Goal: Task Accomplishment & Management: Manage account settings

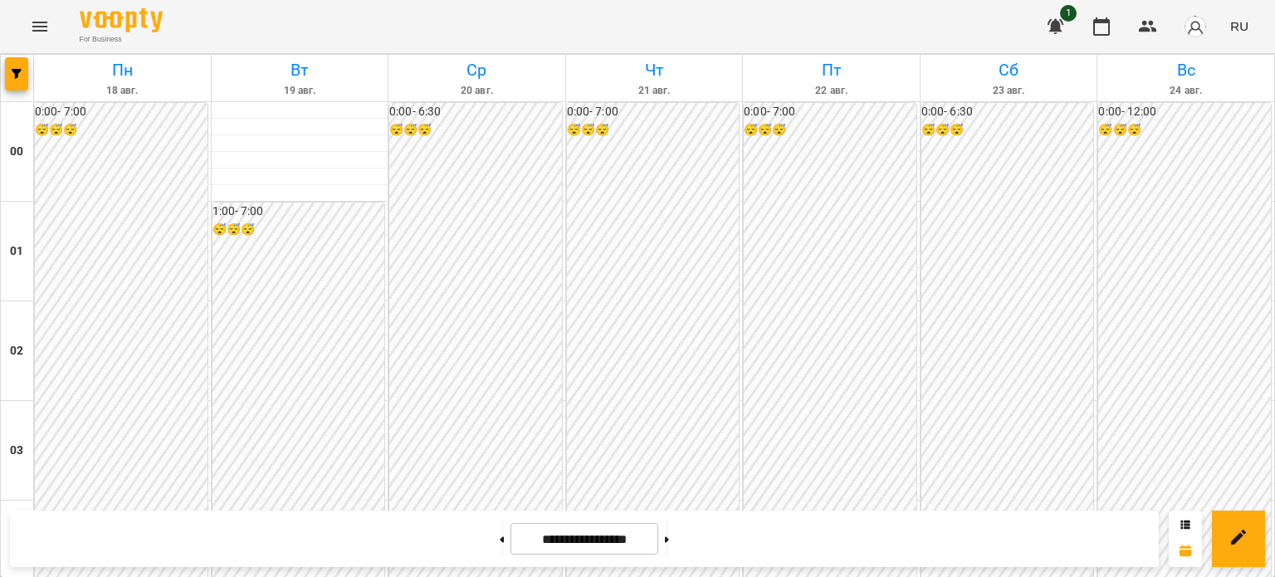
scroll to position [1575, 0]
click at [37, 30] on icon "Menu" at bounding box center [39, 27] width 15 height 10
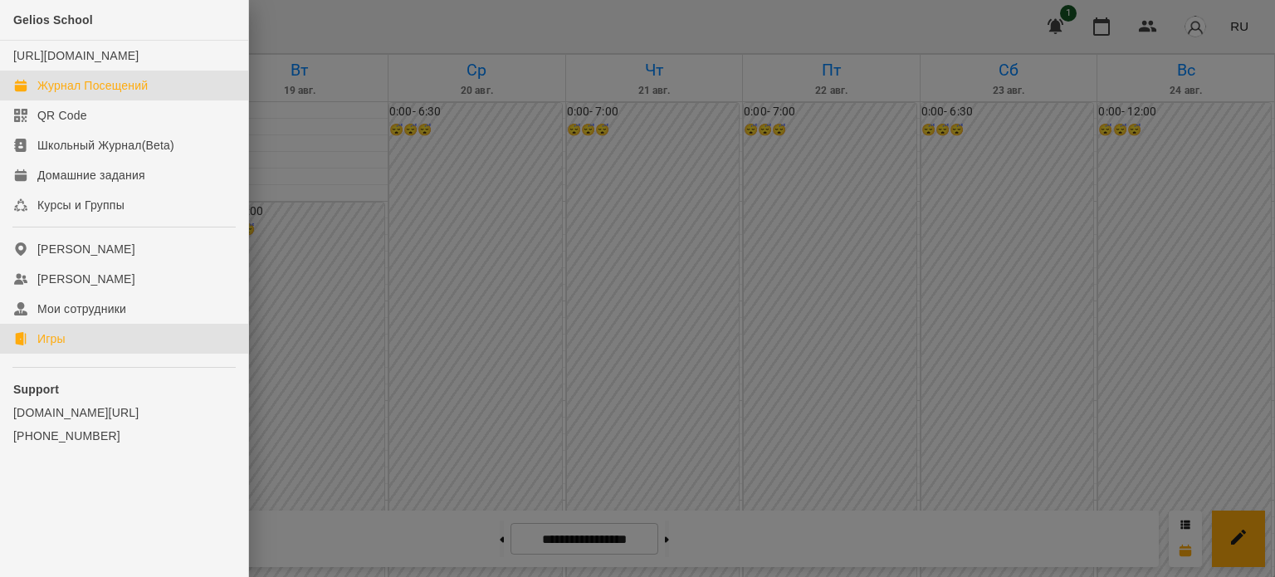
click at [63, 347] on div "Игры" at bounding box center [51, 338] width 28 height 17
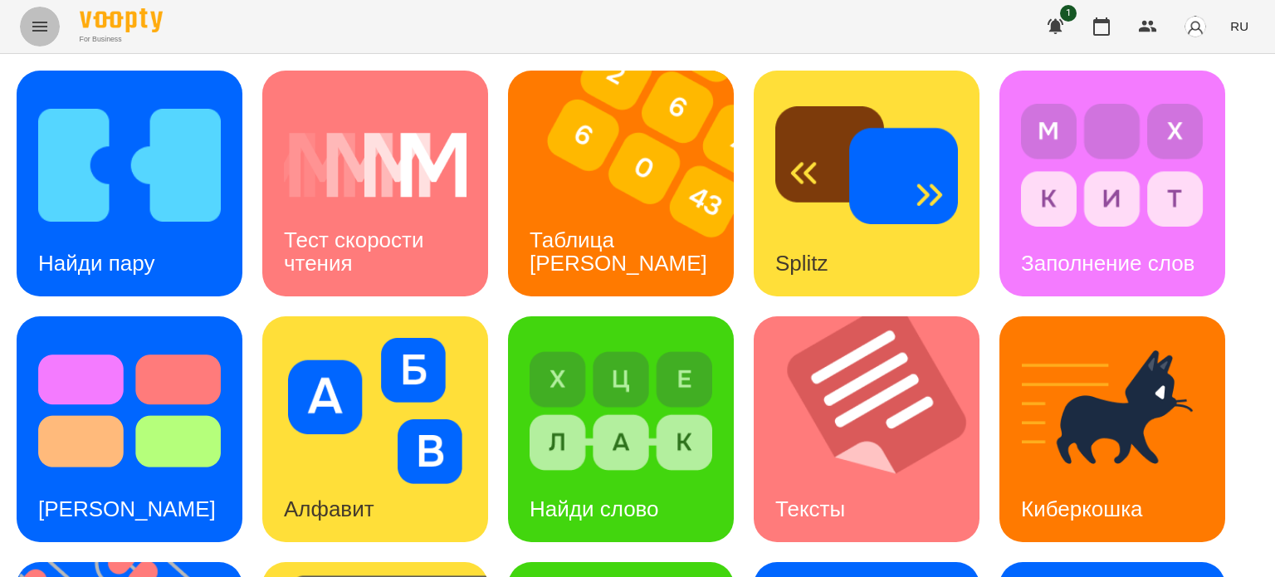
click at [37, 32] on icon "Menu" at bounding box center [40, 27] width 20 height 20
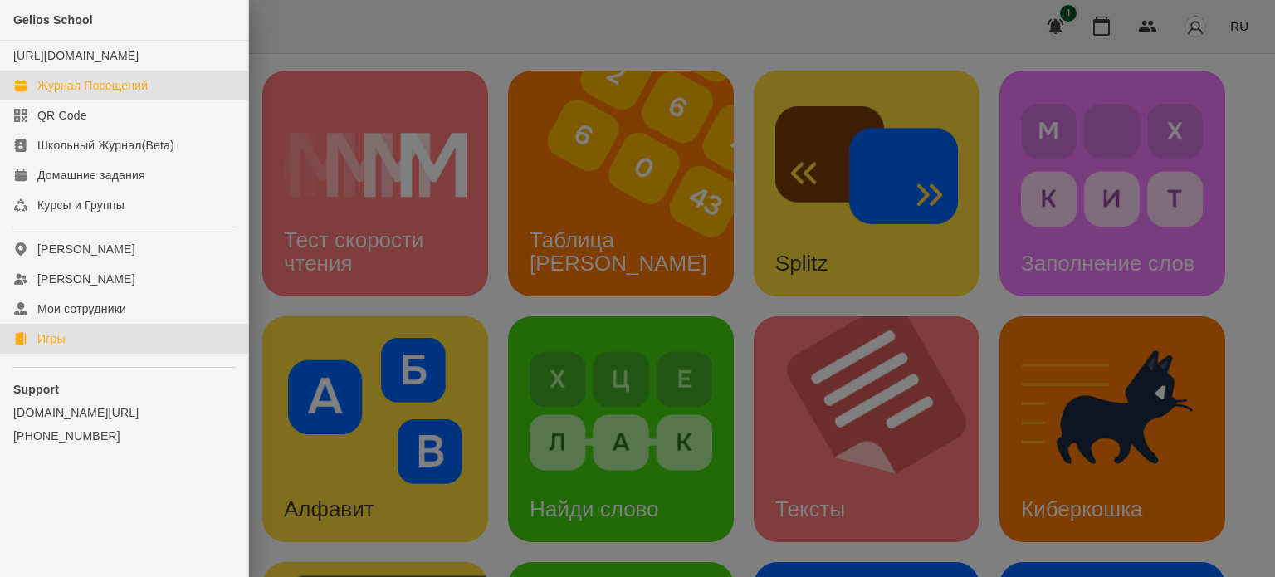
click at [100, 94] on div "Журнал Посещений" at bounding box center [92, 85] width 110 height 17
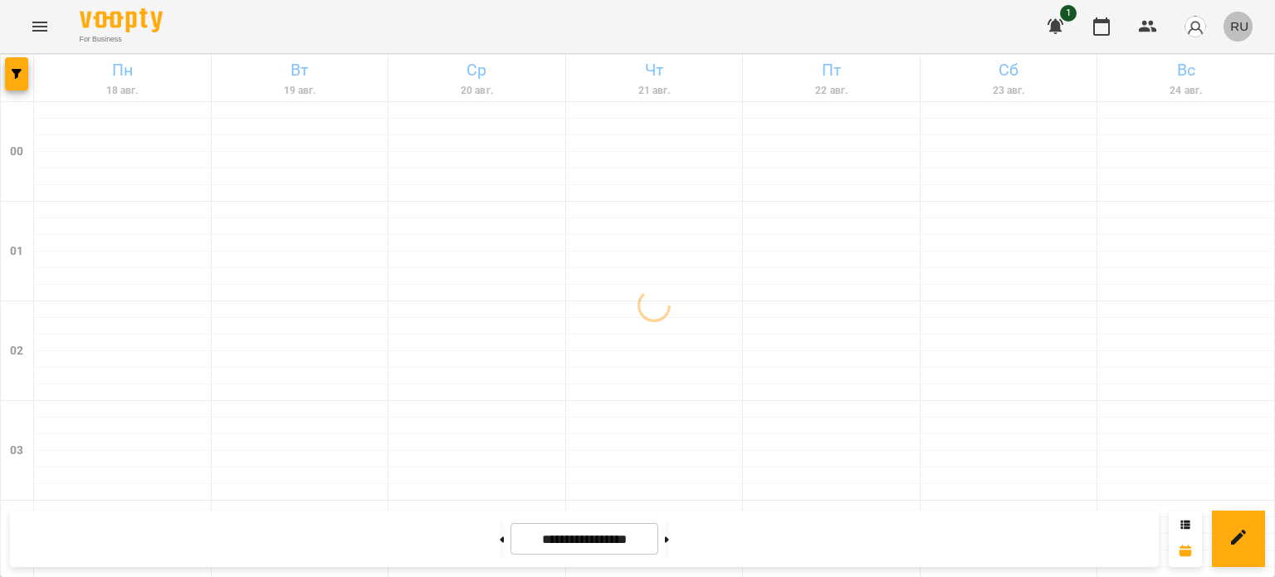
click at [1242, 24] on span "RU" at bounding box center [1239, 25] width 18 height 17
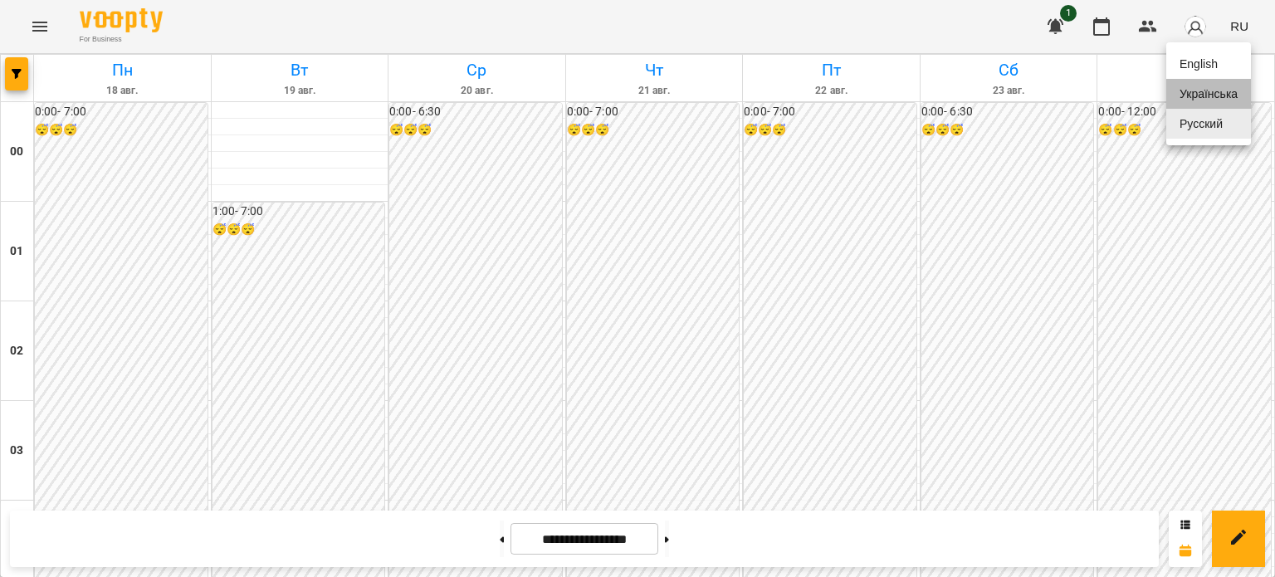
click at [1213, 94] on div "Українська" at bounding box center [1209, 94] width 85 height 30
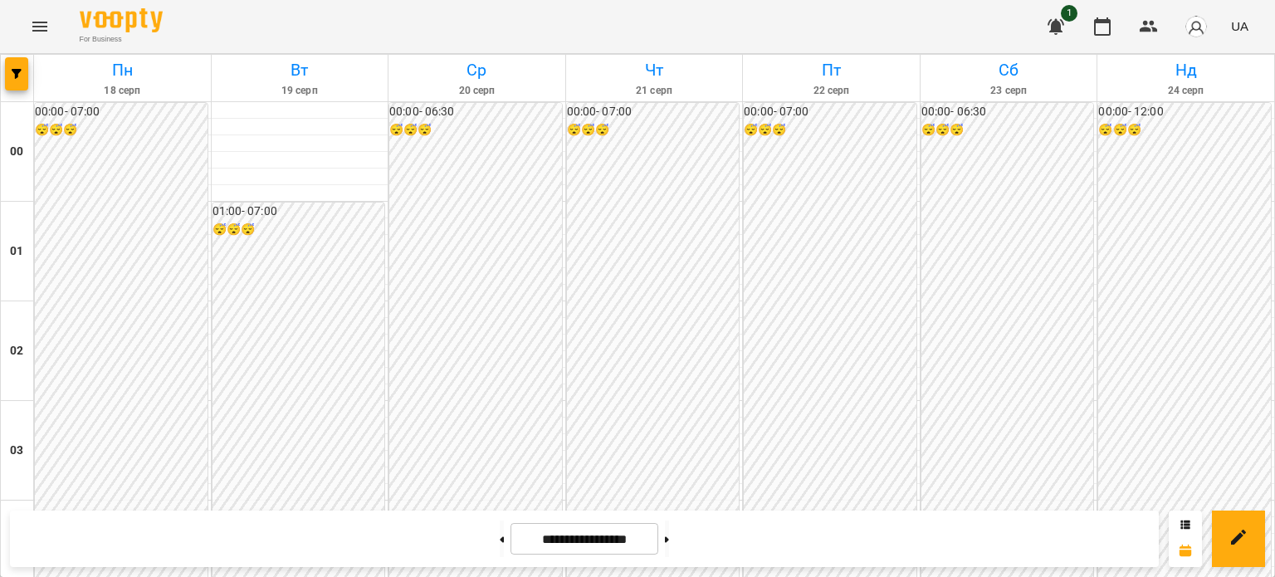
scroll to position [1245, 0]
click at [41, 25] on icon "Menu" at bounding box center [40, 27] width 20 height 20
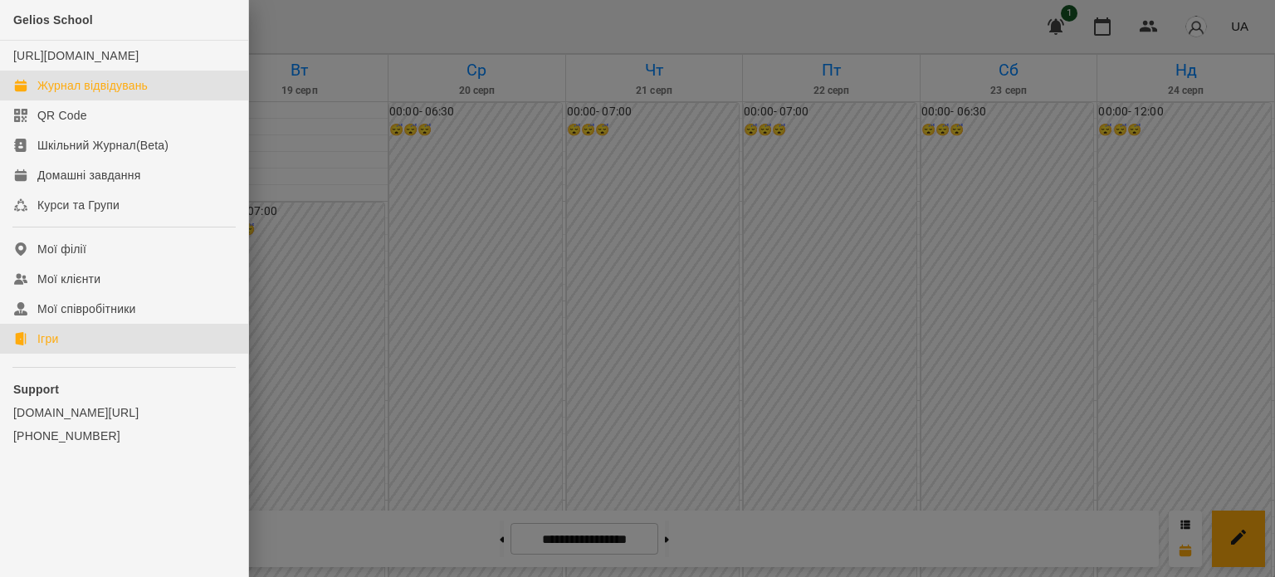
click at [64, 354] on link "Ігри" at bounding box center [124, 339] width 248 height 30
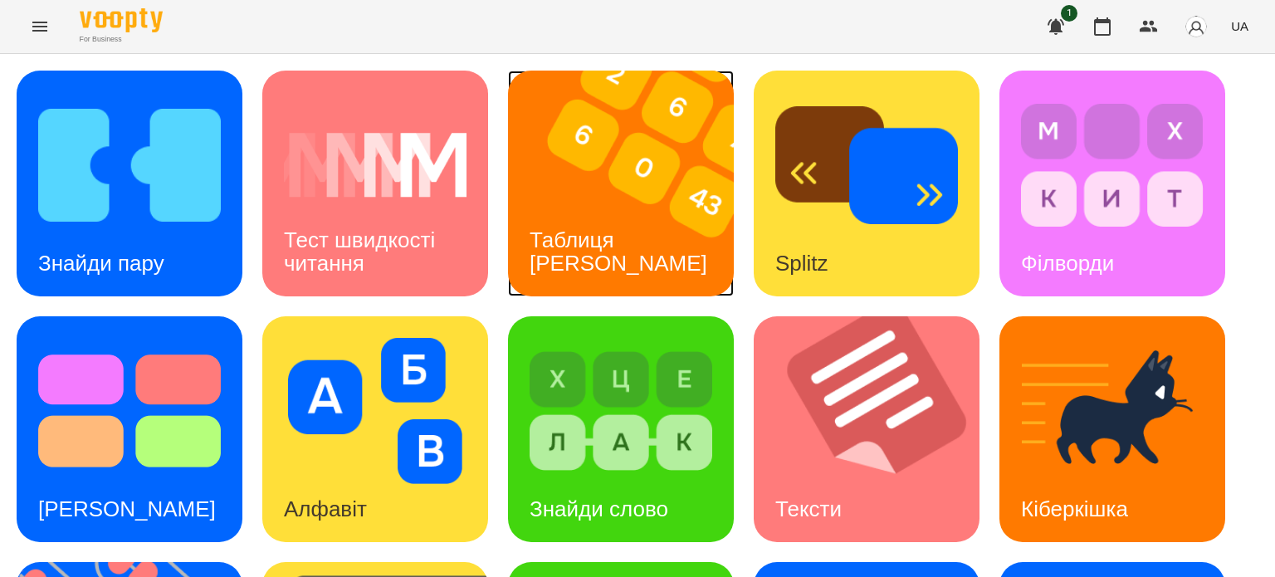
click at [665, 281] on img at bounding box center [631, 184] width 247 height 226
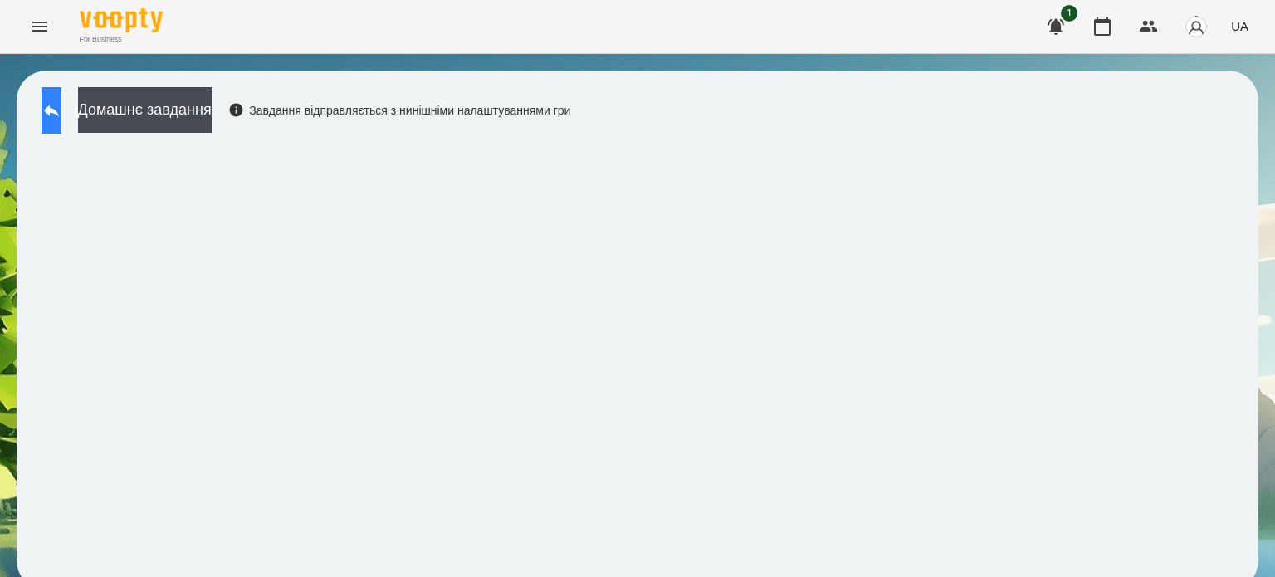
click at [52, 120] on button at bounding box center [52, 110] width 20 height 46
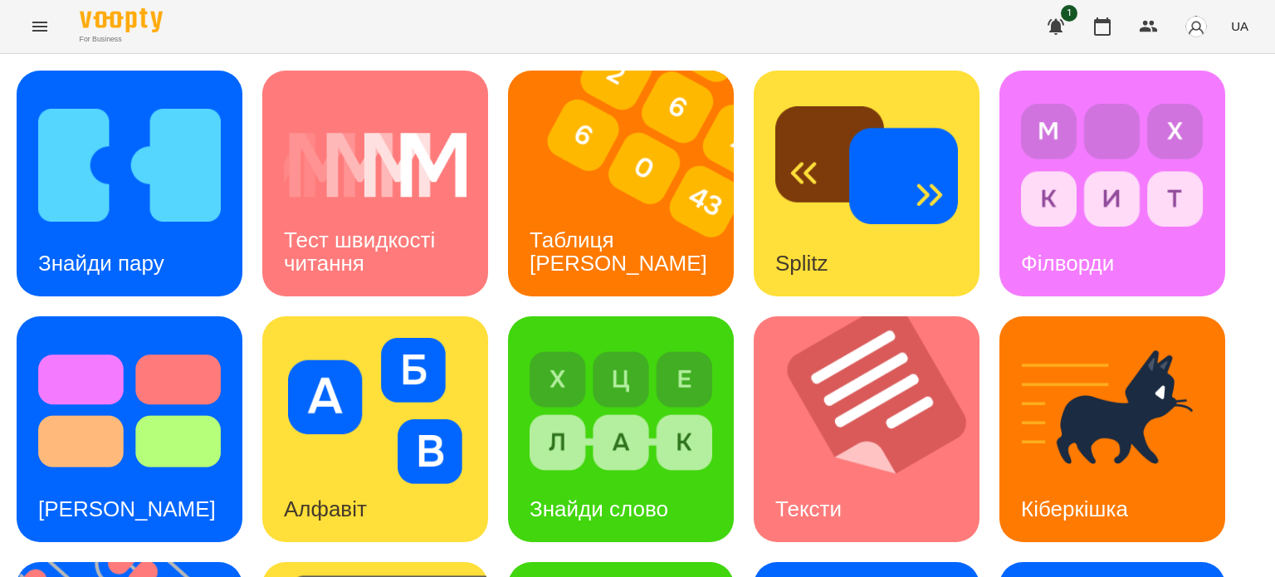
scroll to position [330, 0]
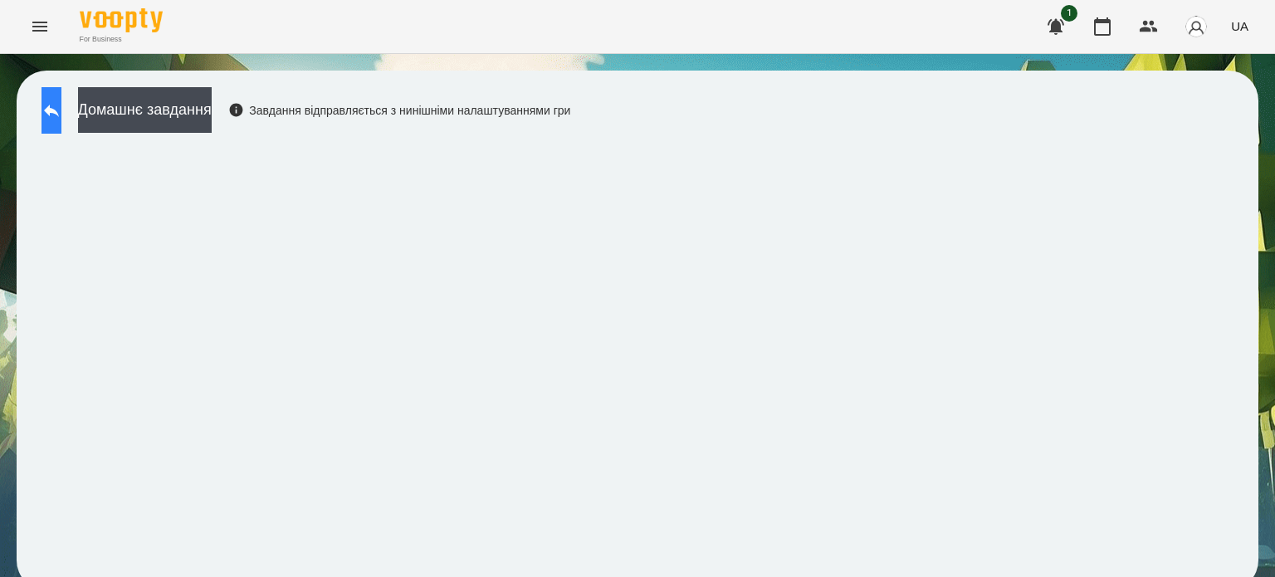
click at [61, 117] on icon at bounding box center [52, 110] width 20 height 20
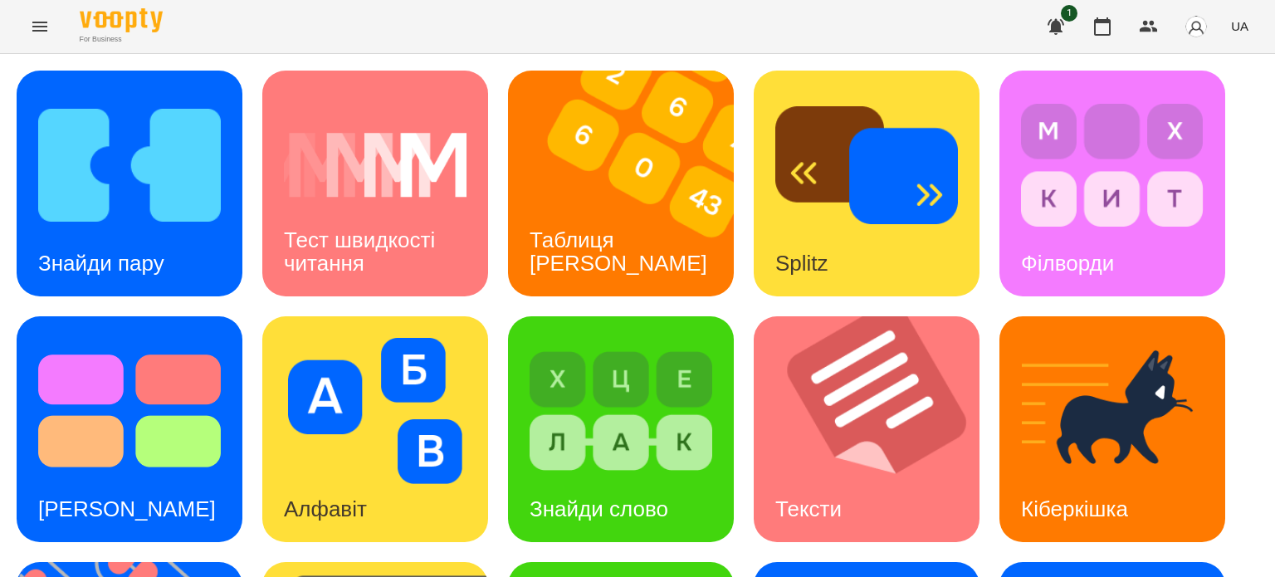
scroll to position [249, 0]
click at [628, 477] on div "Знайди слово" at bounding box center [599, 510] width 182 height 66
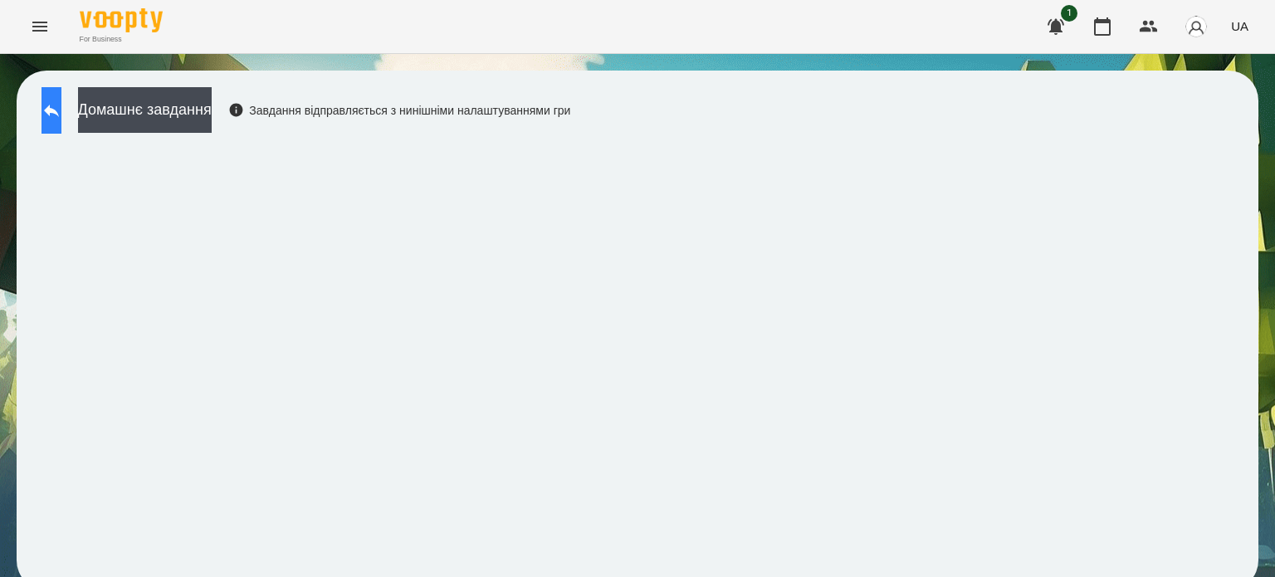
click at [59, 110] on icon at bounding box center [51, 111] width 15 height 12
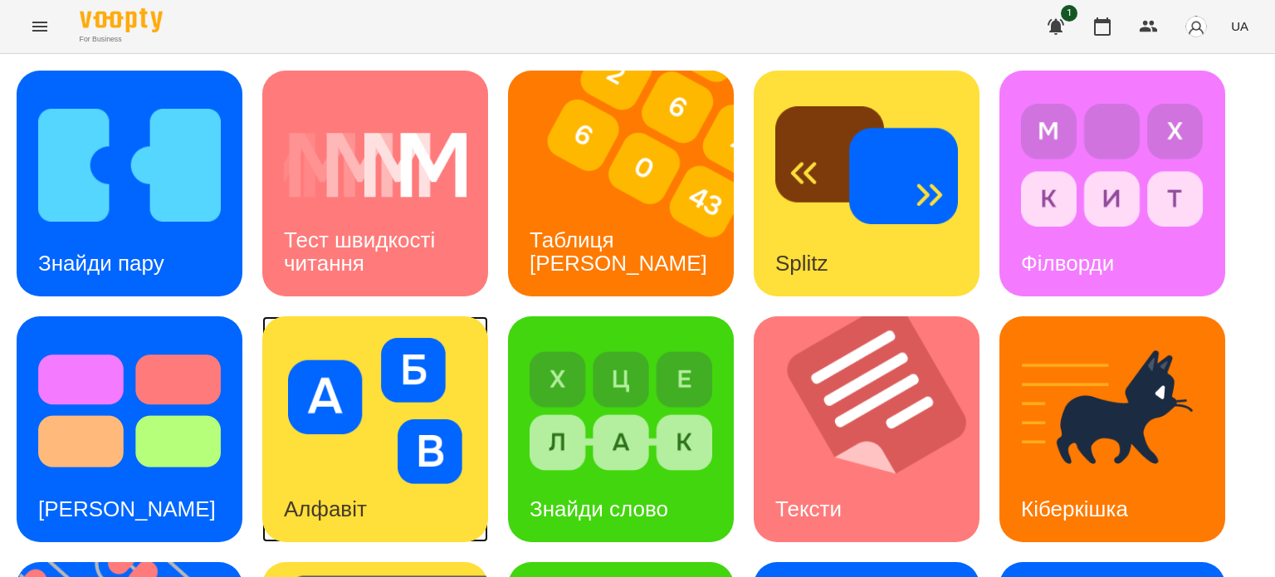
click at [355, 500] on h3 "Алфавіт" at bounding box center [325, 508] width 83 height 25
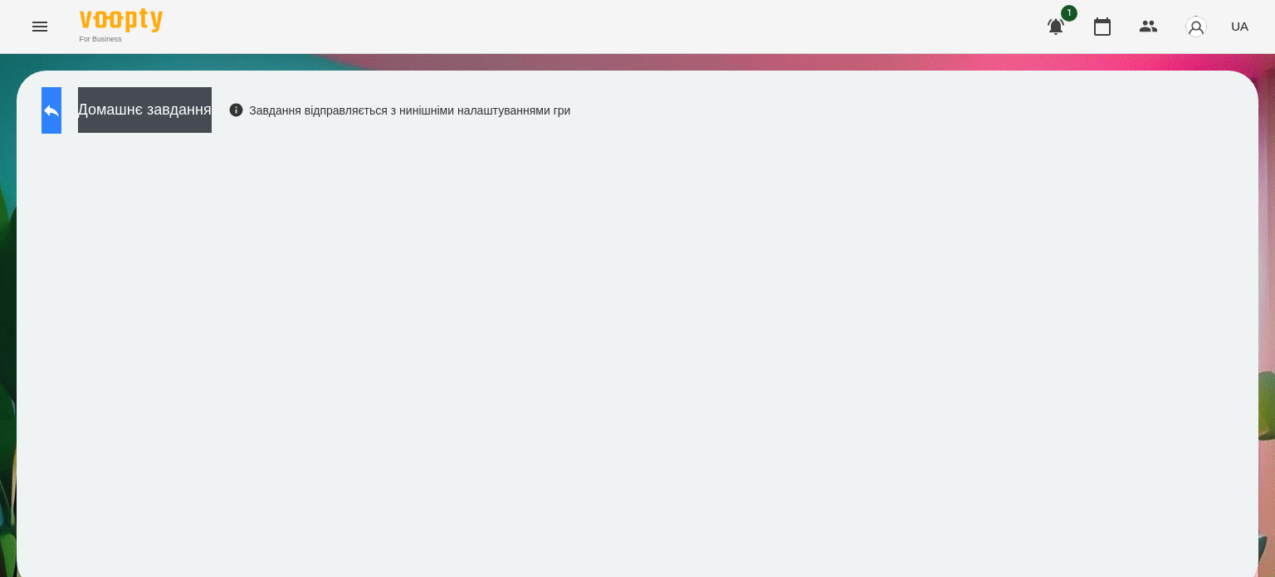
click at [59, 113] on icon at bounding box center [51, 111] width 15 height 12
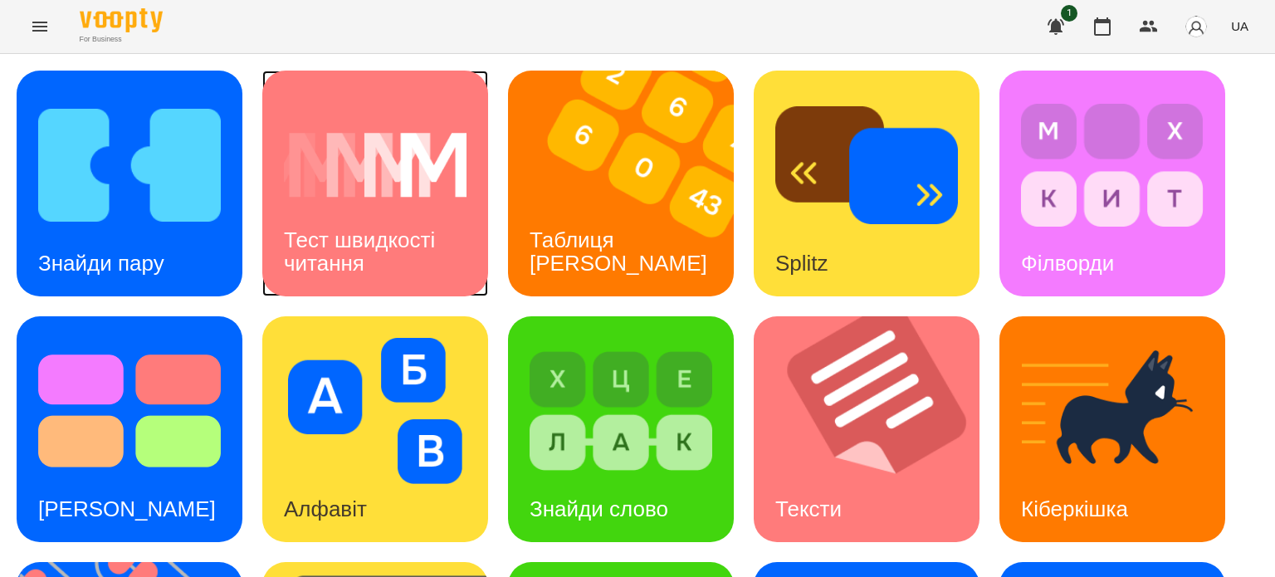
click at [398, 234] on h3 "Тест швидкості читання" at bounding box center [362, 250] width 157 height 47
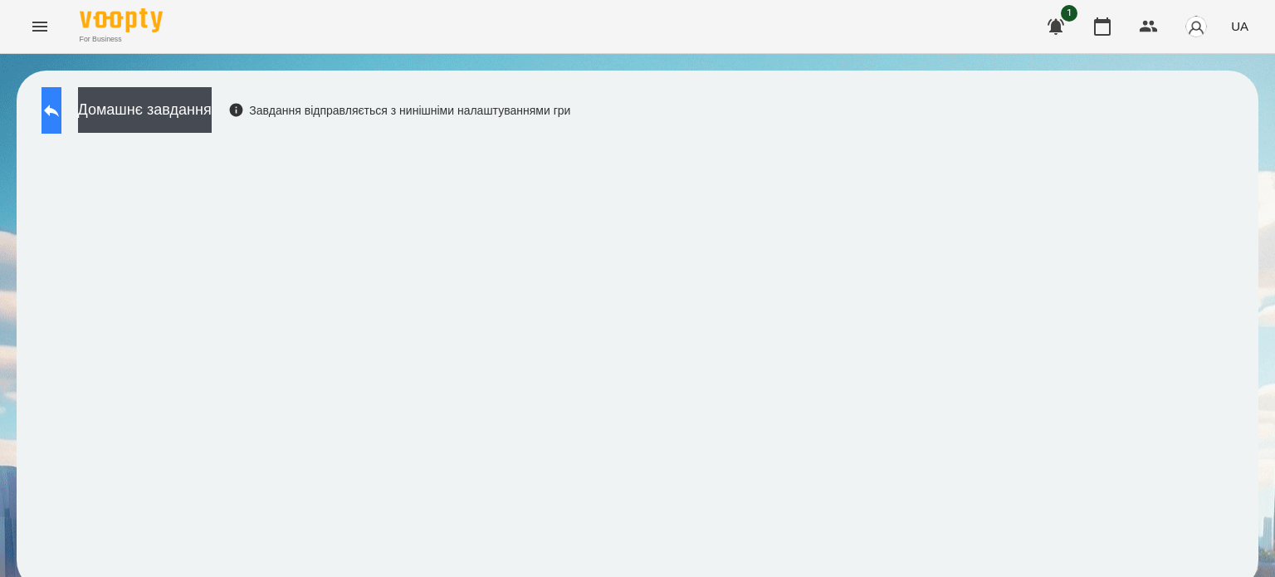
click at [59, 114] on icon at bounding box center [51, 111] width 15 height 12
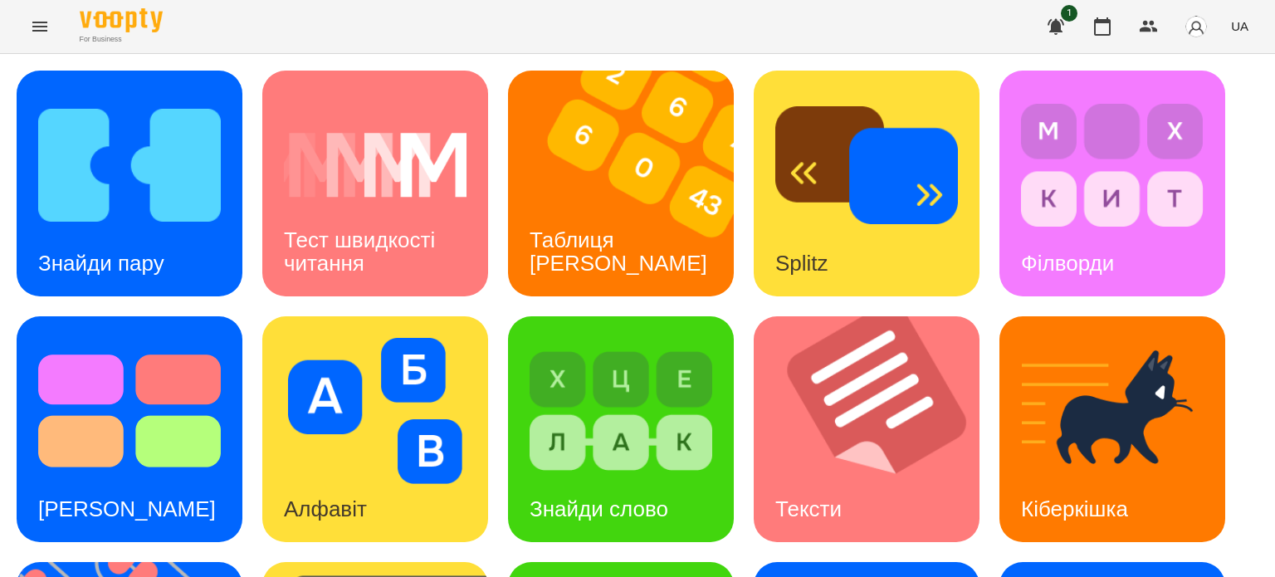
click at [40, 22] on icon "Menu" at bounding box center [39, 27] width 15 height 10
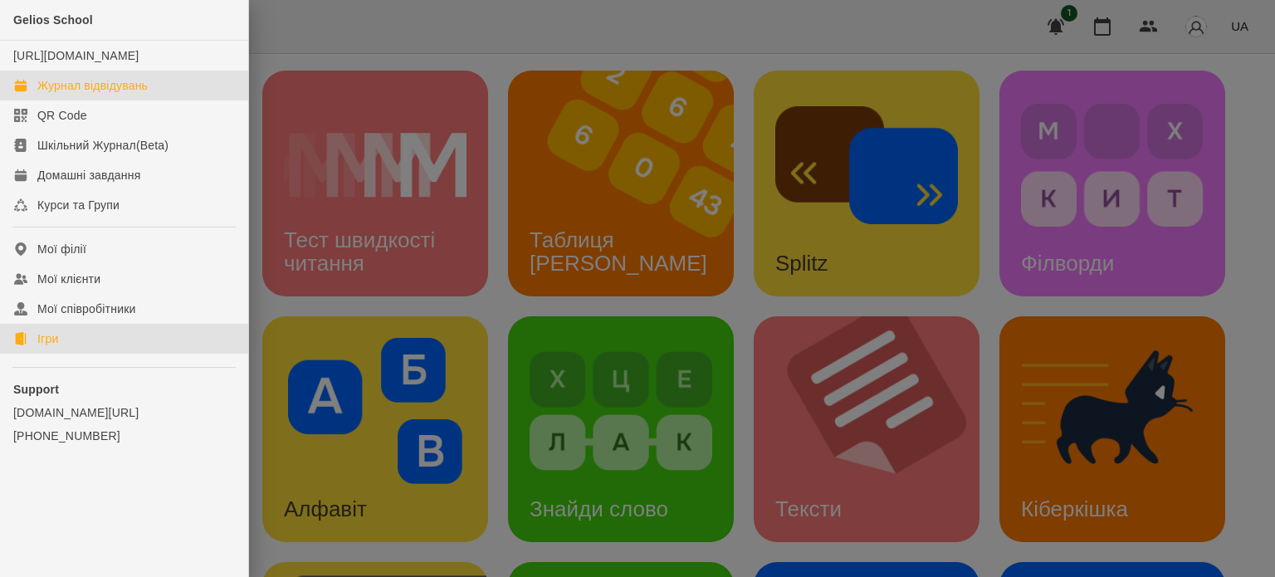
click at [97, 94] on div "Журнал відвідувань" at bounding box center [92, 85] width 110 height 17
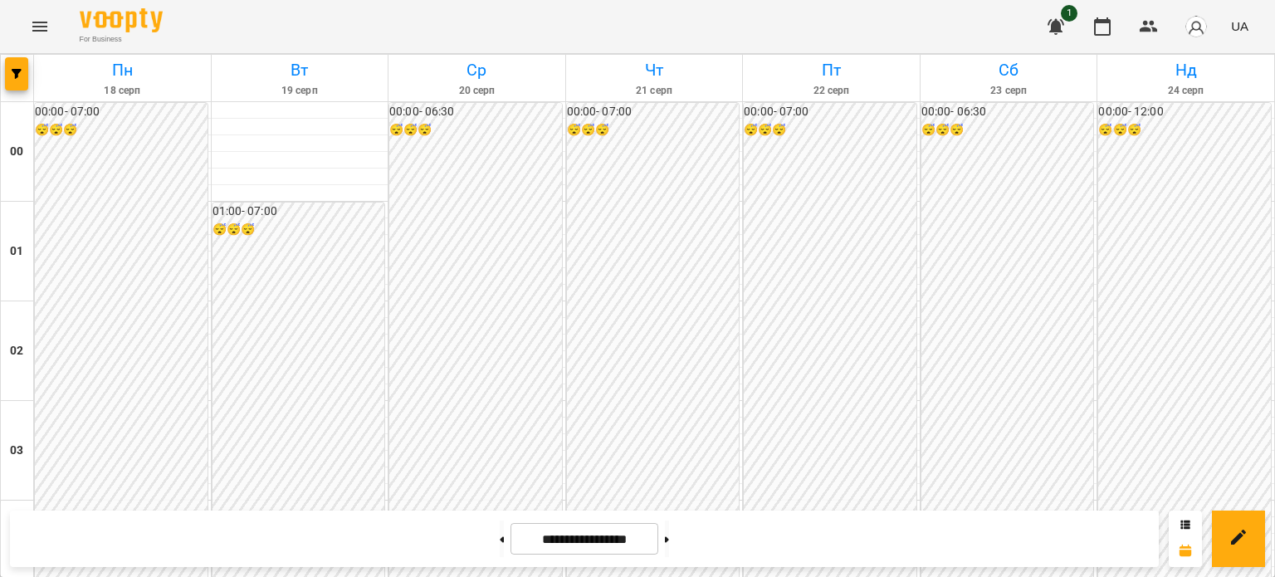
scroll to position [1744, 0]
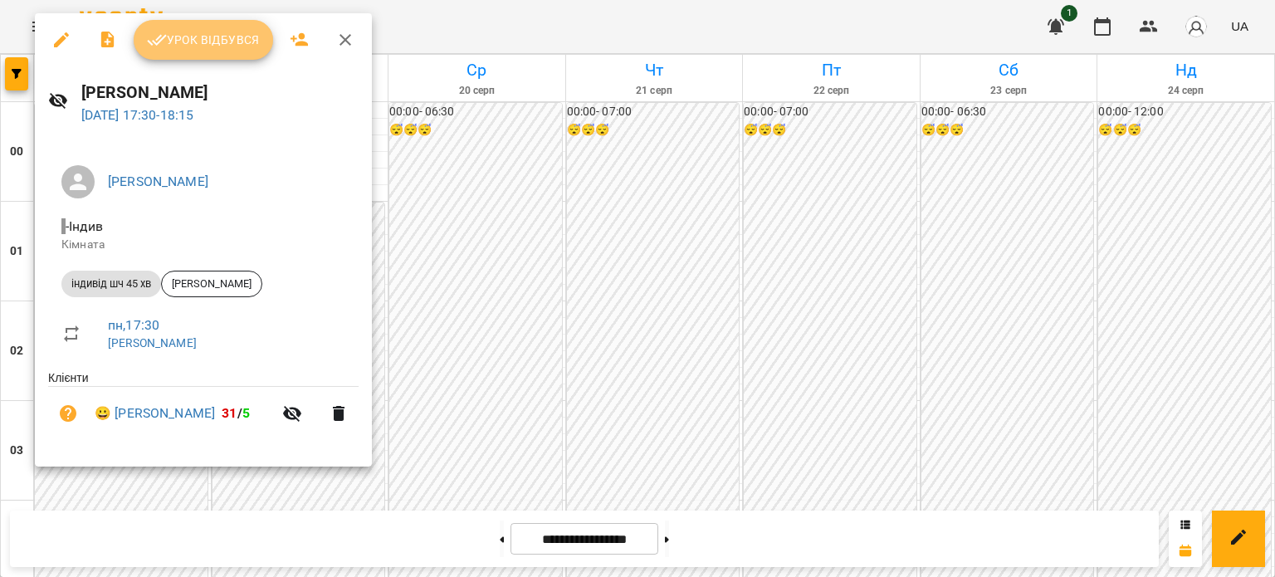
click at [213, 36] on span "Урок відбувся" at bounding box center [203, 40] width 113 height 20
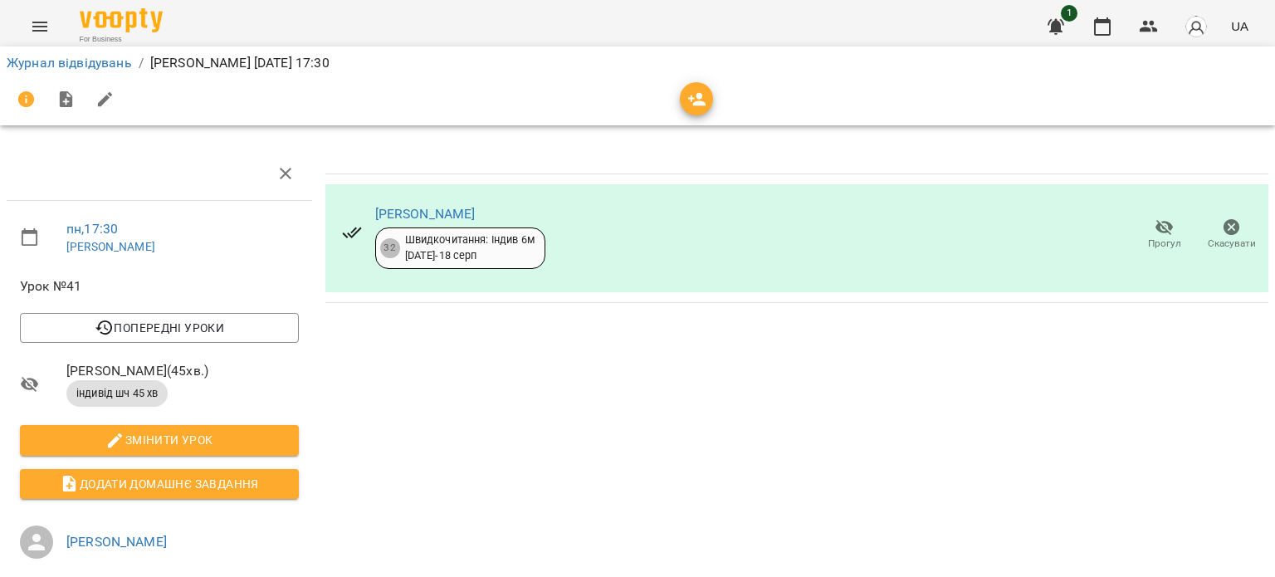
click at [37, 24] on icon "Menu" at bounding box center [40, 27] width 20 height 20
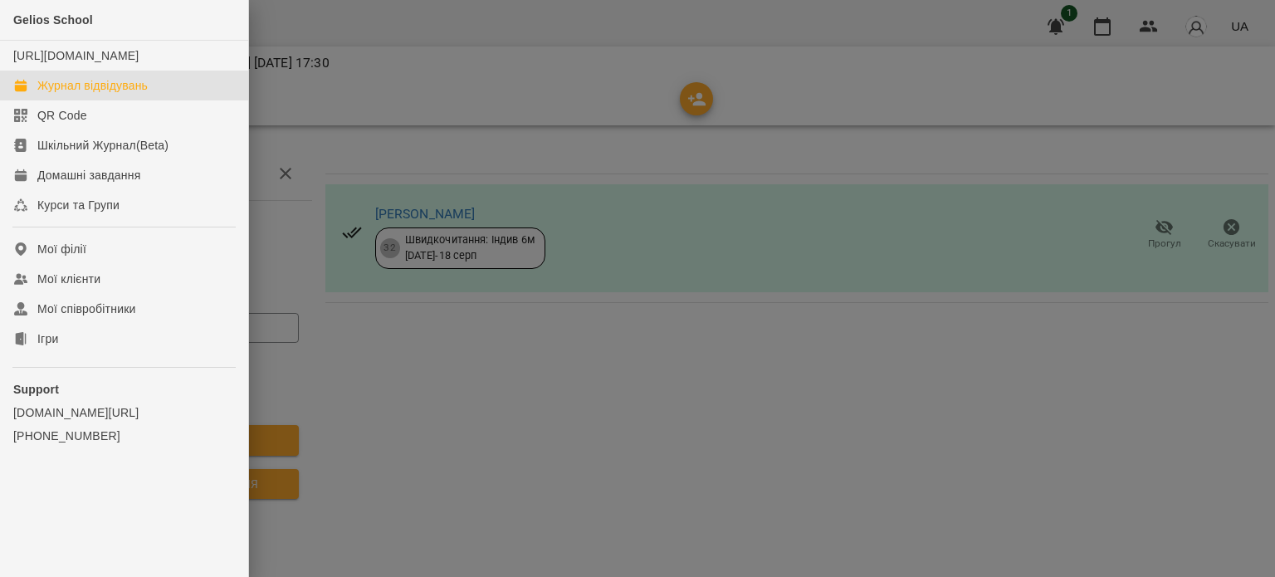
click at [113, 94] on div "Журнал відвідувань" at bounding box center [92, 85] width 110 height 17
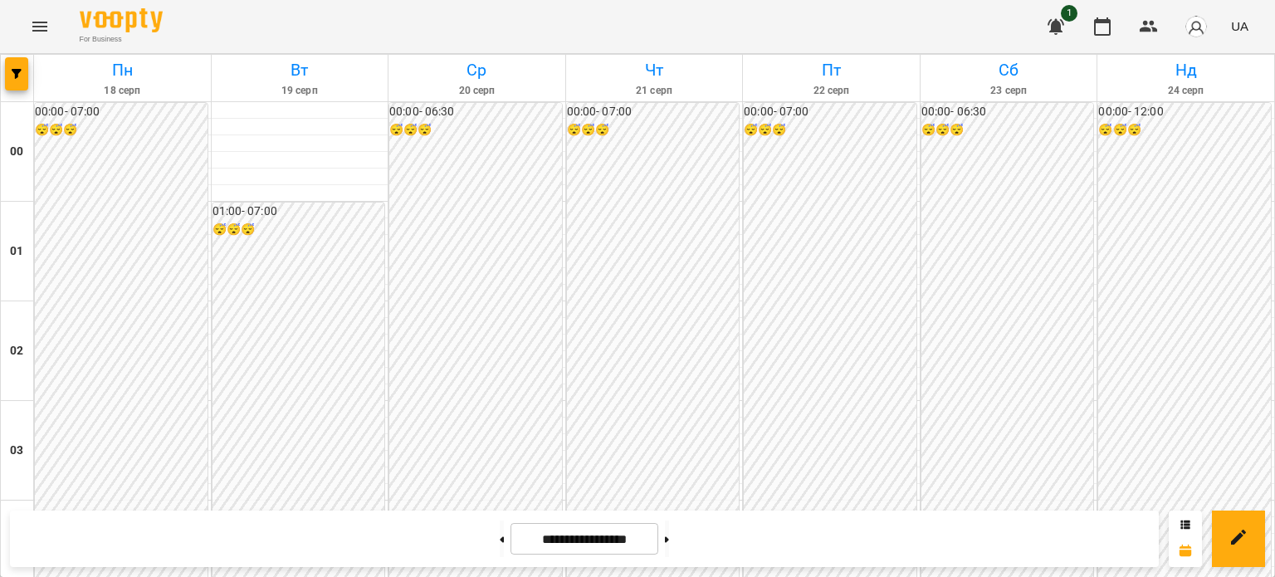
scroll to position [1990, 0]
click at [41, 23] on icon "Menu" at bounding box center [40, 27] width 20 height 20
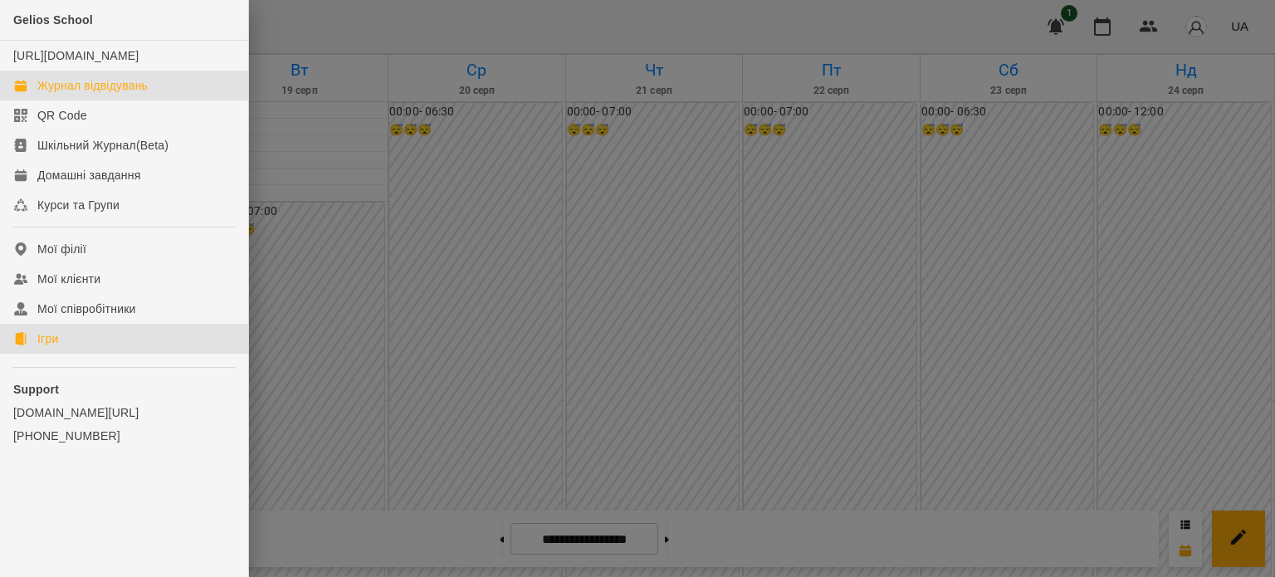
click at [56, 347] on div "Ігри" at bounding box center [47, 338] width 21 height 17
